Goal: Task Accomplishment & Management: Manage account settings

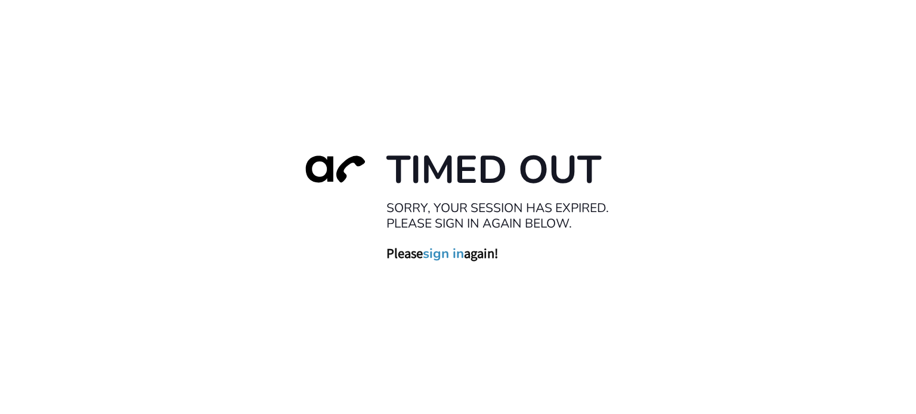
click at [444, 249] on link "sign in" at bounding box center [443, 253] width 41 height 17
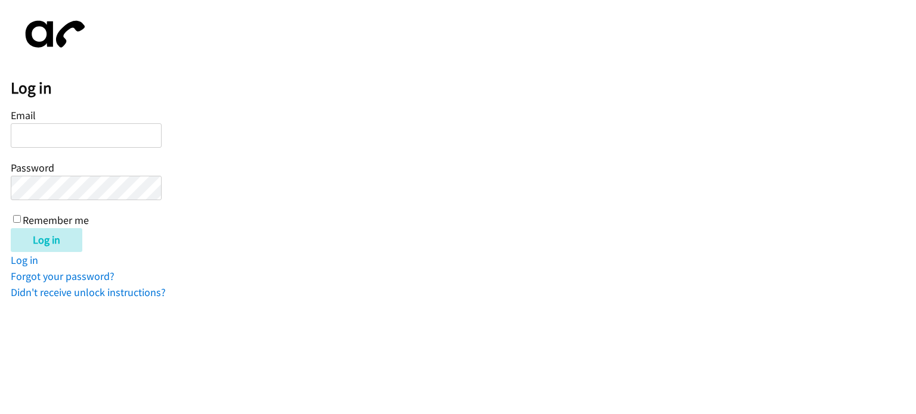
drag, startPoint x: 302, startPoint y: 244, endPoint x: 301, endPoint y: 228, distance: 15.6
click at [303, 243] on div "Log in" at bounding box center [463, 240] width 905 height 24
click at [166, 138] on form "Email Password Remember me Log in" at bounding box center [463, 179] width 905 height 146
click at [135, 135] on input "Email" at bounding box center [86, 135] width 151 height 24
click at [11, 228] on input "Log in" at bounding box center [47, 240] width 72 height 24
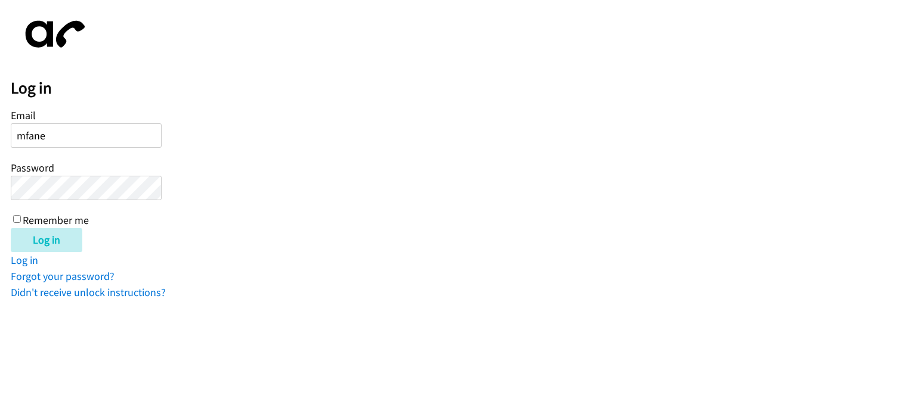
click at [406, 222] on form "Email mfane Password Remember me Log in" at bounding box center [463, 179] width 905 height 146
click at [38, 239] on input "Log in" at bounding box center [47, 240] width 72 height 24
click at [83, 136] on input "mfane" at bounding box center [86, 135] width 151 height 24
type input "[EMAIL_ADDRESS][DOMAIN_NAME]"
click at [53, 236] on input "Log in" at bounding box center [47, 240] width 72 height 24
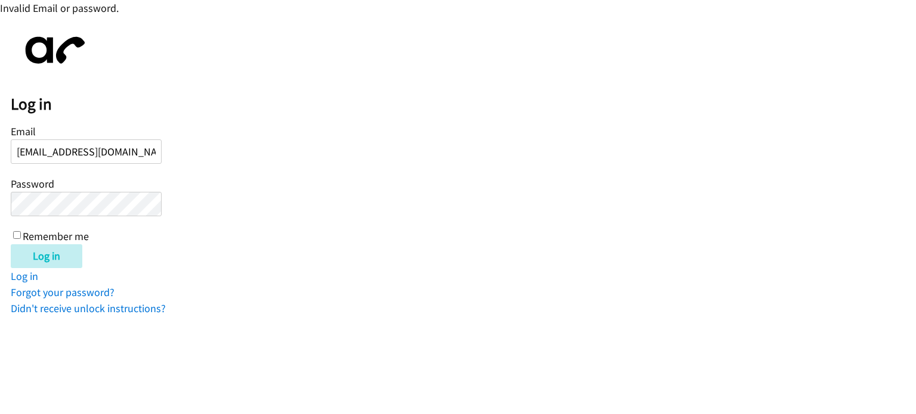
click at [204, 200] on form "Email [EMAIL_ADDRESS][DOMAIN_NAME] Password Remember me Log in" at bounding box center [463, 195] width 905 height 146
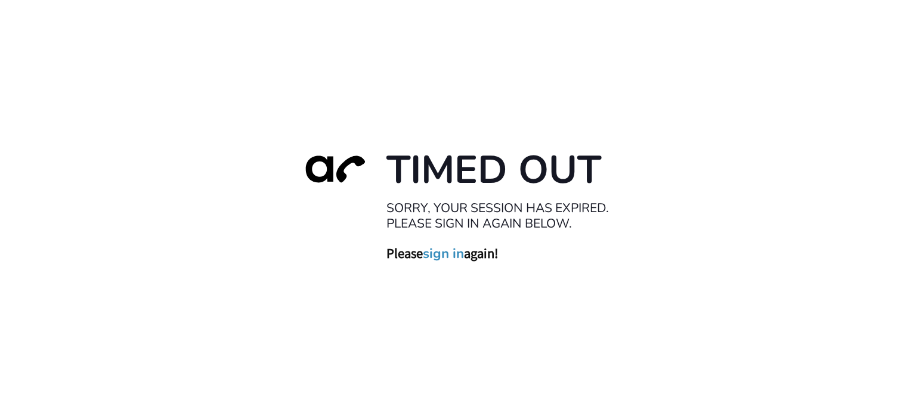
click at [432, 251] on link "sign in" at bounding box center [443, 253] width 41 height 17
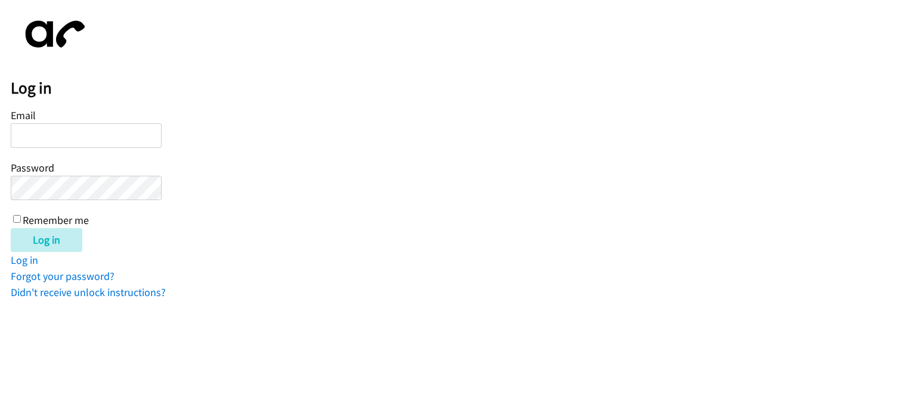
click at [60, 137] on input "Email" at bounding box center [86, 135] width 151 height 24
type input "[EMAIL_ADDRESS][DOMAIN_NAME]"
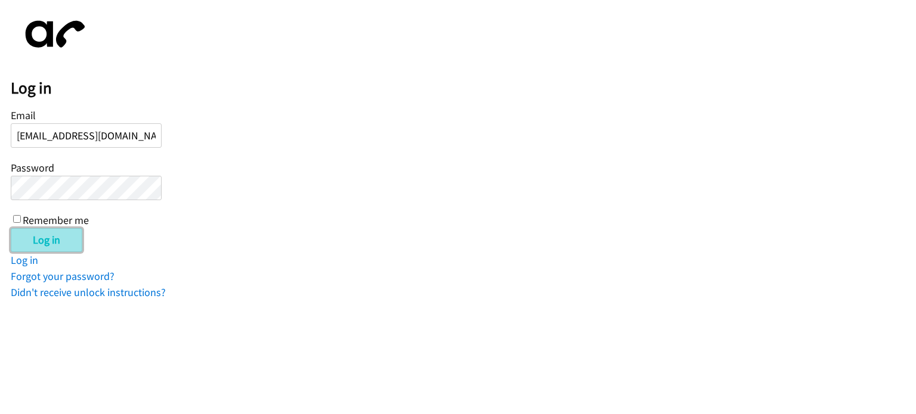
click at [55, 239] on input "Log in" at bounding box center [47, 240] width 72 height 24
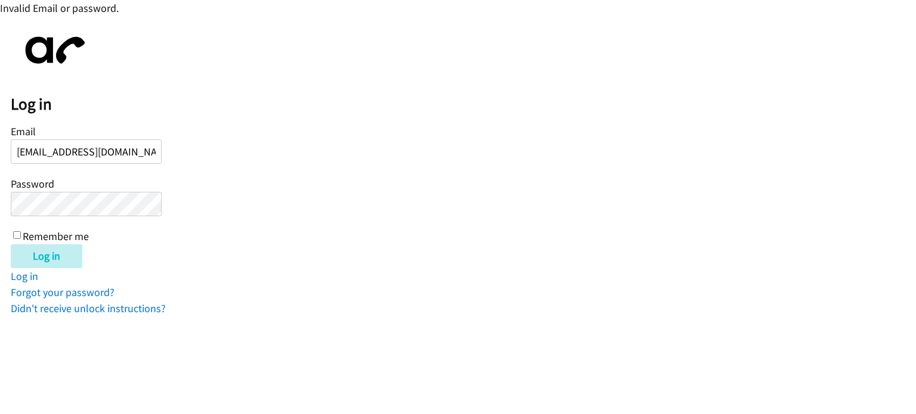
drag, startPoint x: 315, startPoint y: 226, endPoint x: 298, endPoint y: 215, distance: 20.7
click at [312, 225] on form "Email [EMAIL_ADDRESS][DOMAIN_NAME] Password Remember me Log in" at bounding box center [463, 195] width 905 height 146
